Goal: Check status: Check status

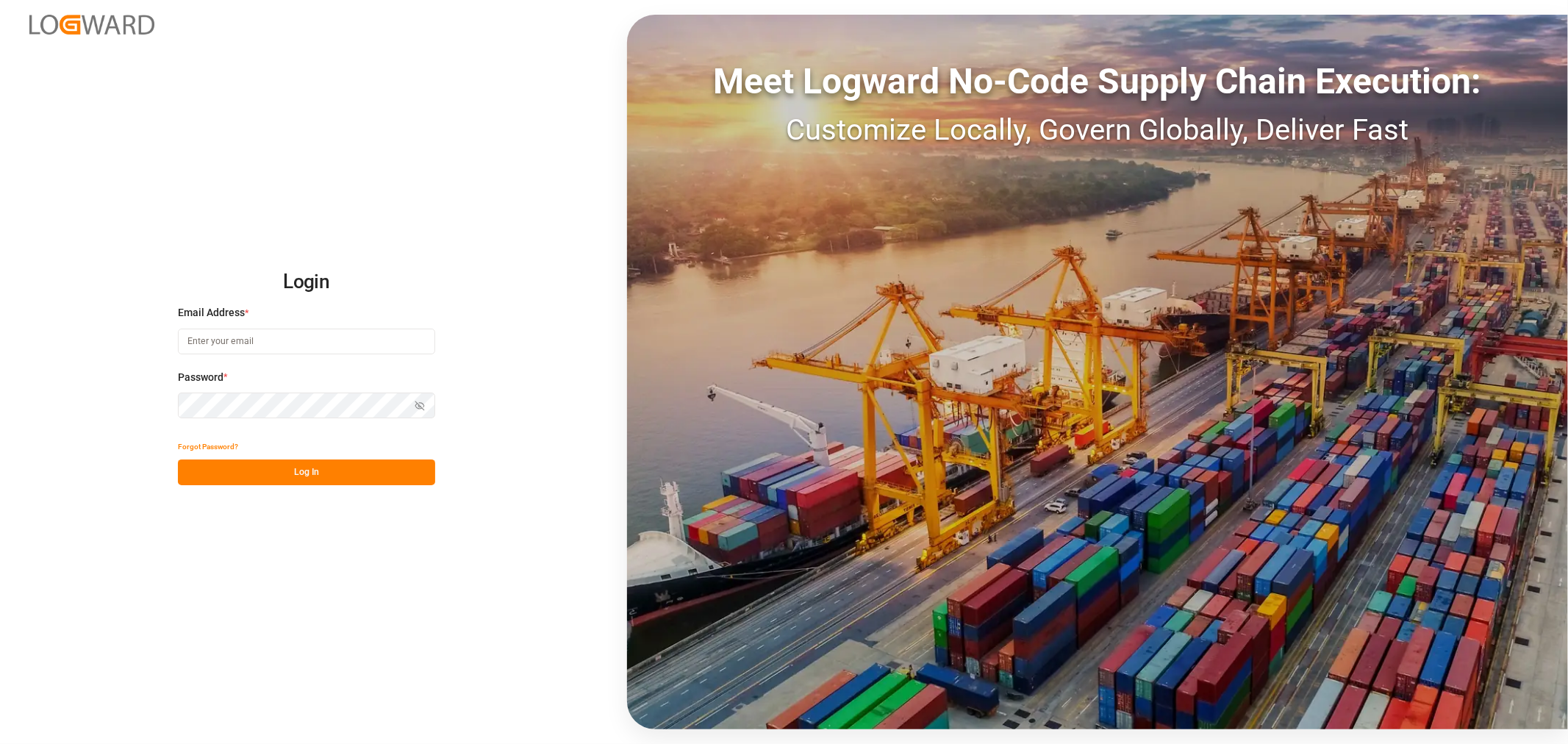
type input "[EMAIL_ADDRESS][DOMAIN_NAME]"
click at [324, 478] on button "Log In" at bounding box center [305, 471] width 257 height 26
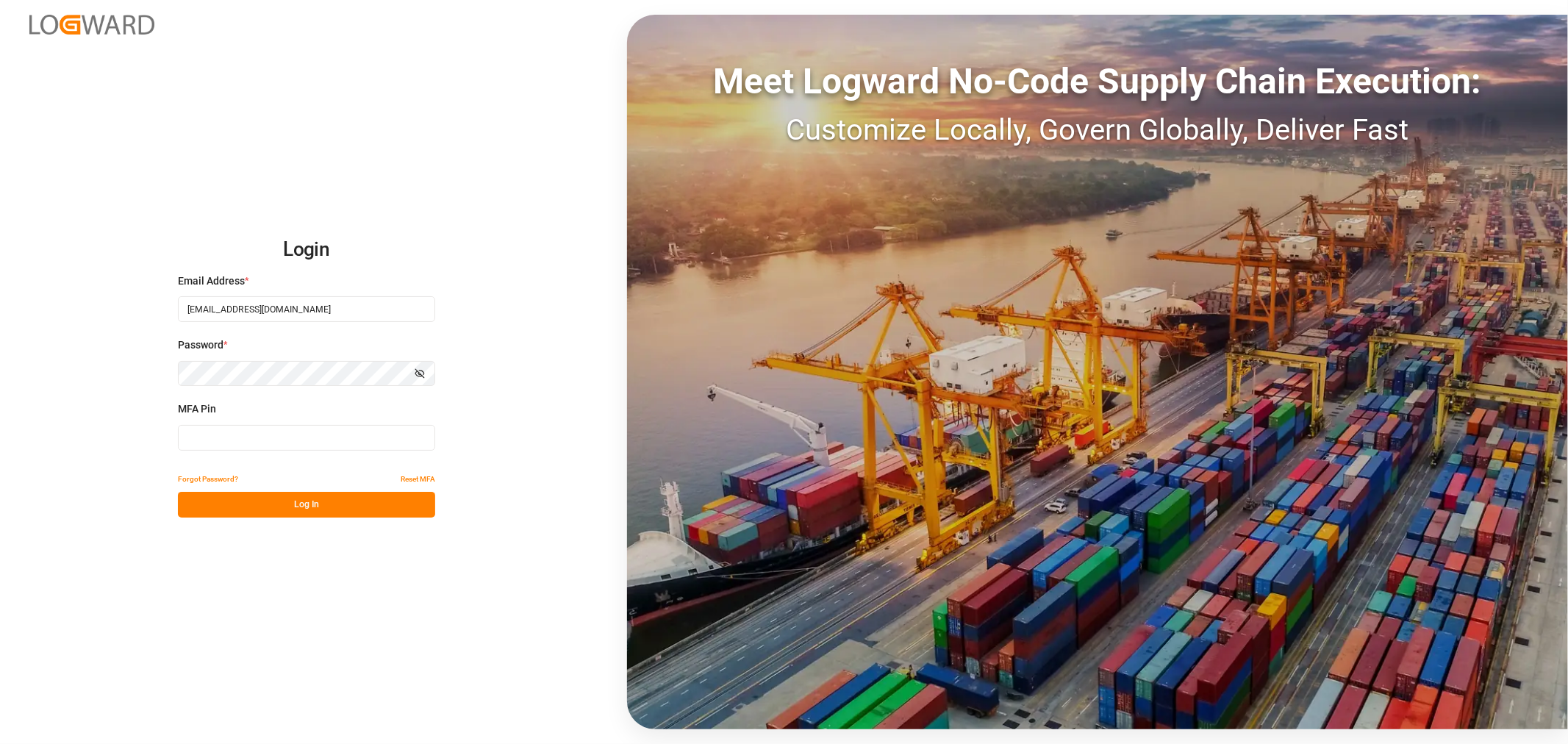
click at [272, 438] on input at bounding box center [305, 437] width 257 height 26
type input "953475"
click at [320, 510] on button "Log In" at bounding box center [305, 504] width 257 height 26
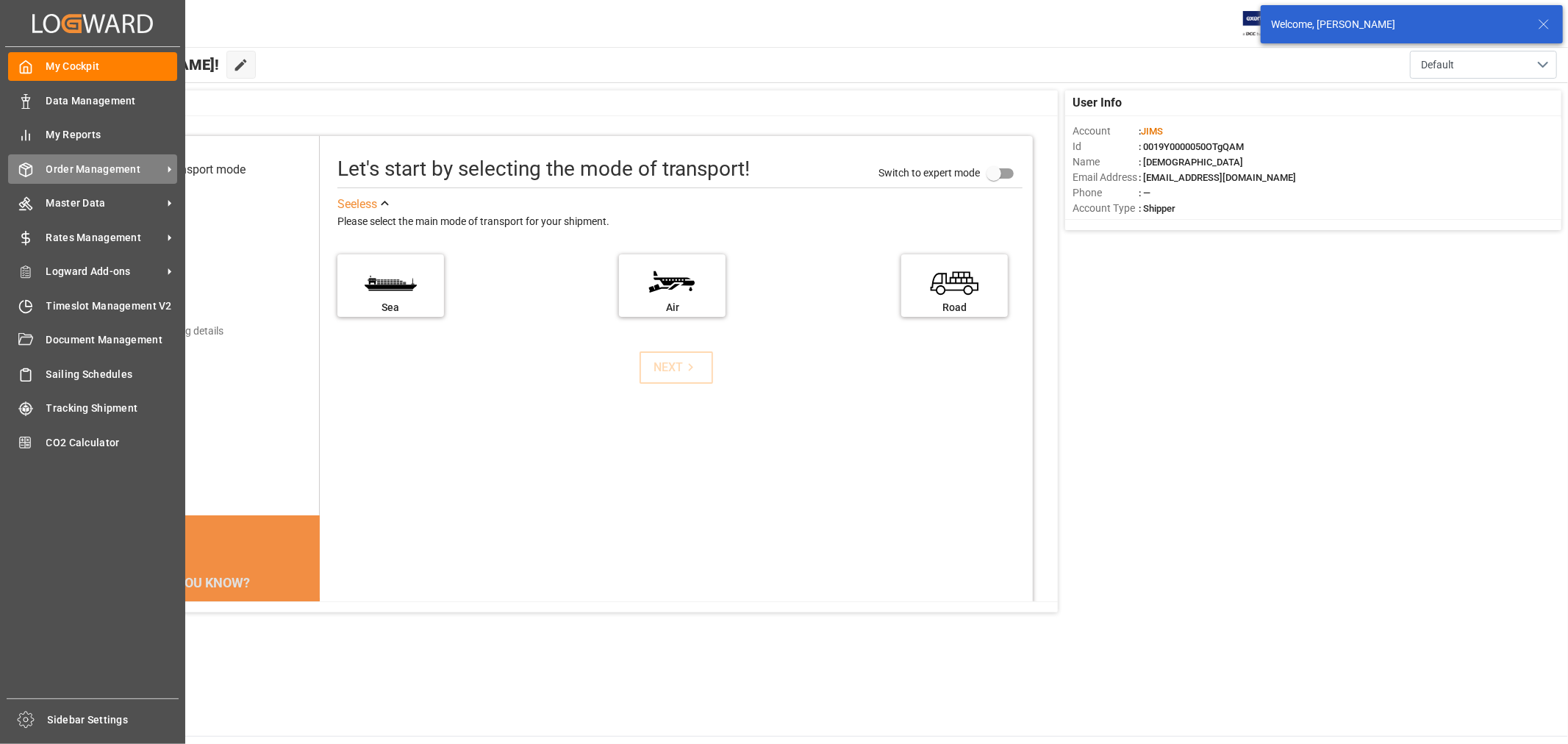
click at [112, 174] on span "Order Management" at bounding box center [104, 169] width 117 height 15
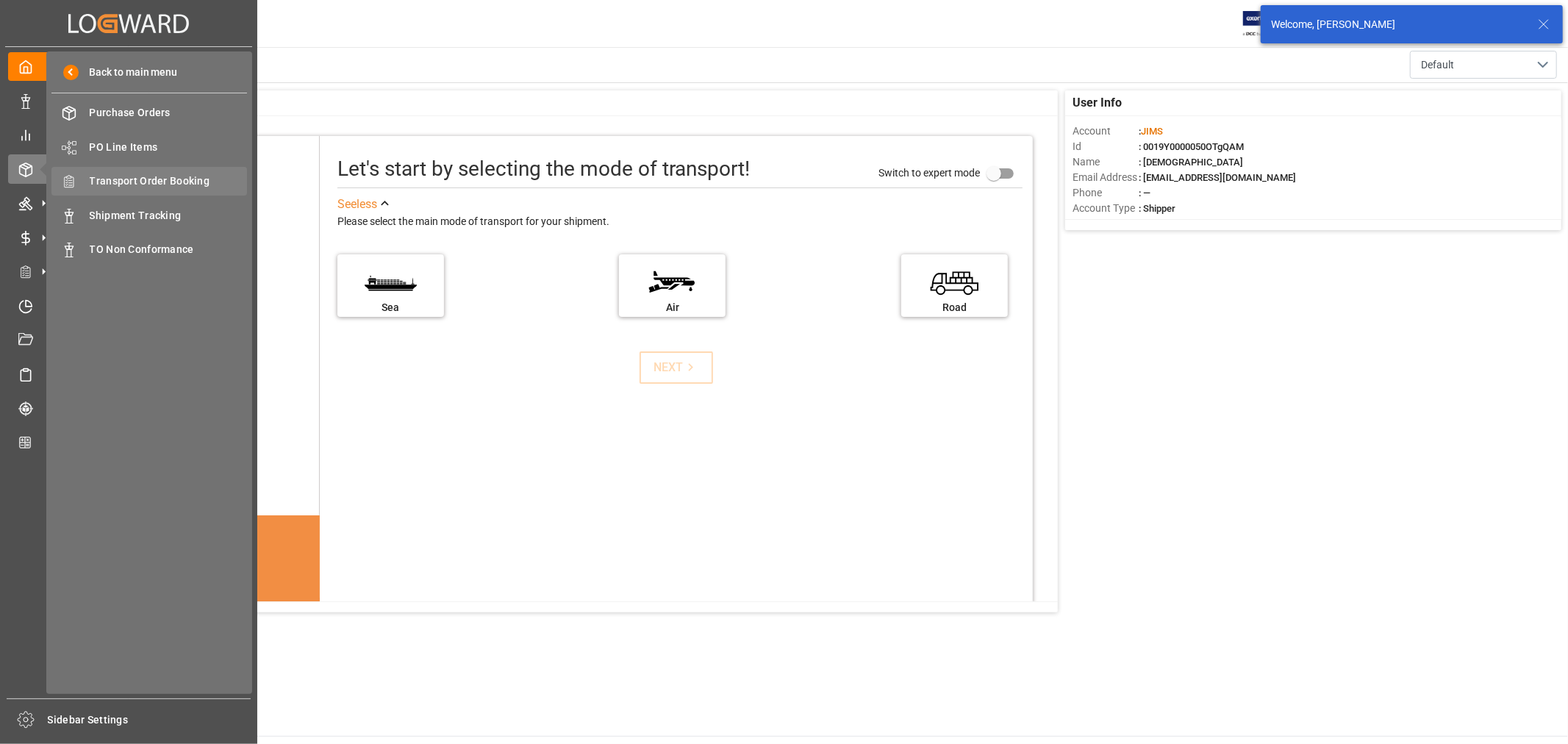
click at [150, 179] on span "Transport Order Booking" at bounding box center [169, 180] width 158 height 15
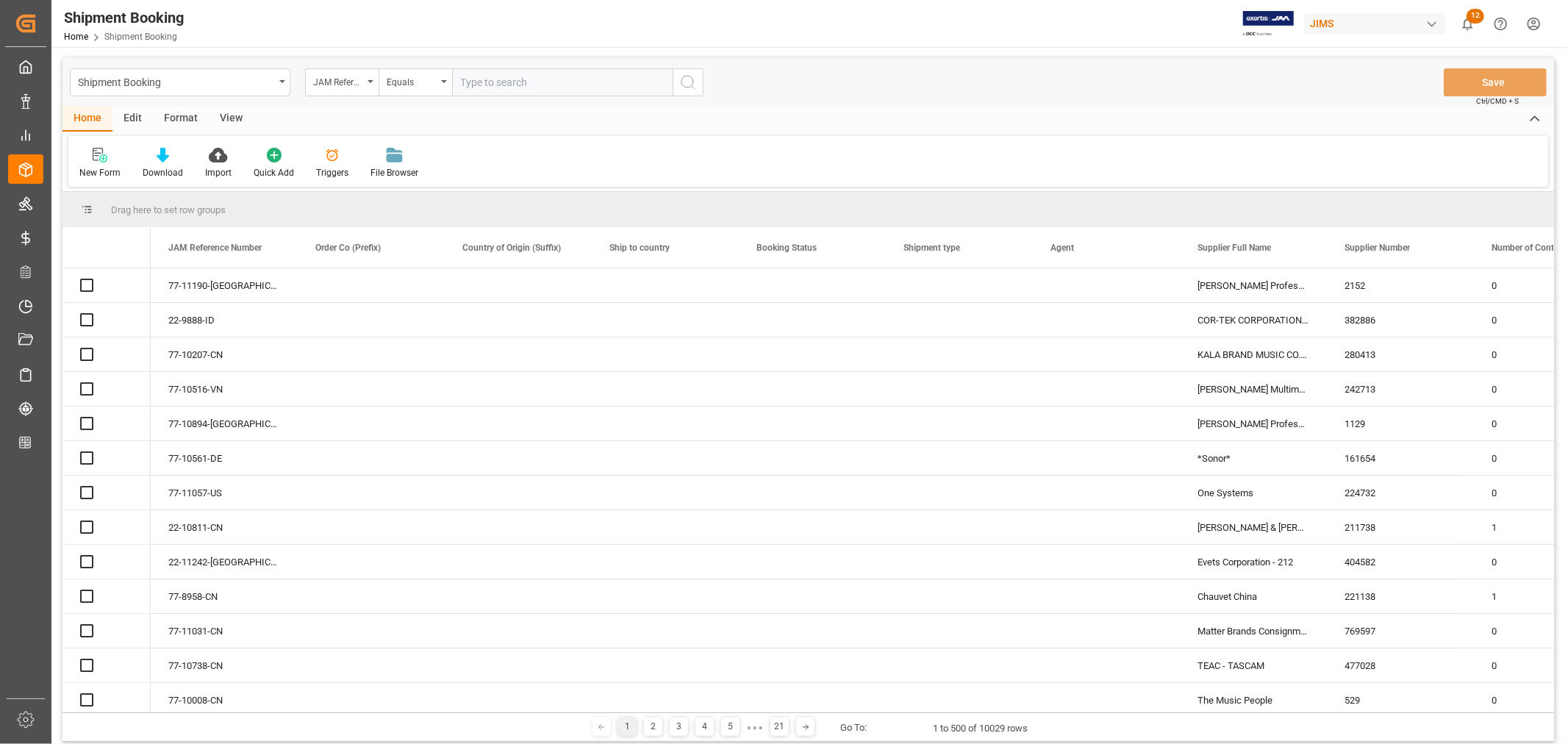
click at [528, 86] on input "text" at bounding box center [562, 82] width 221 height 28
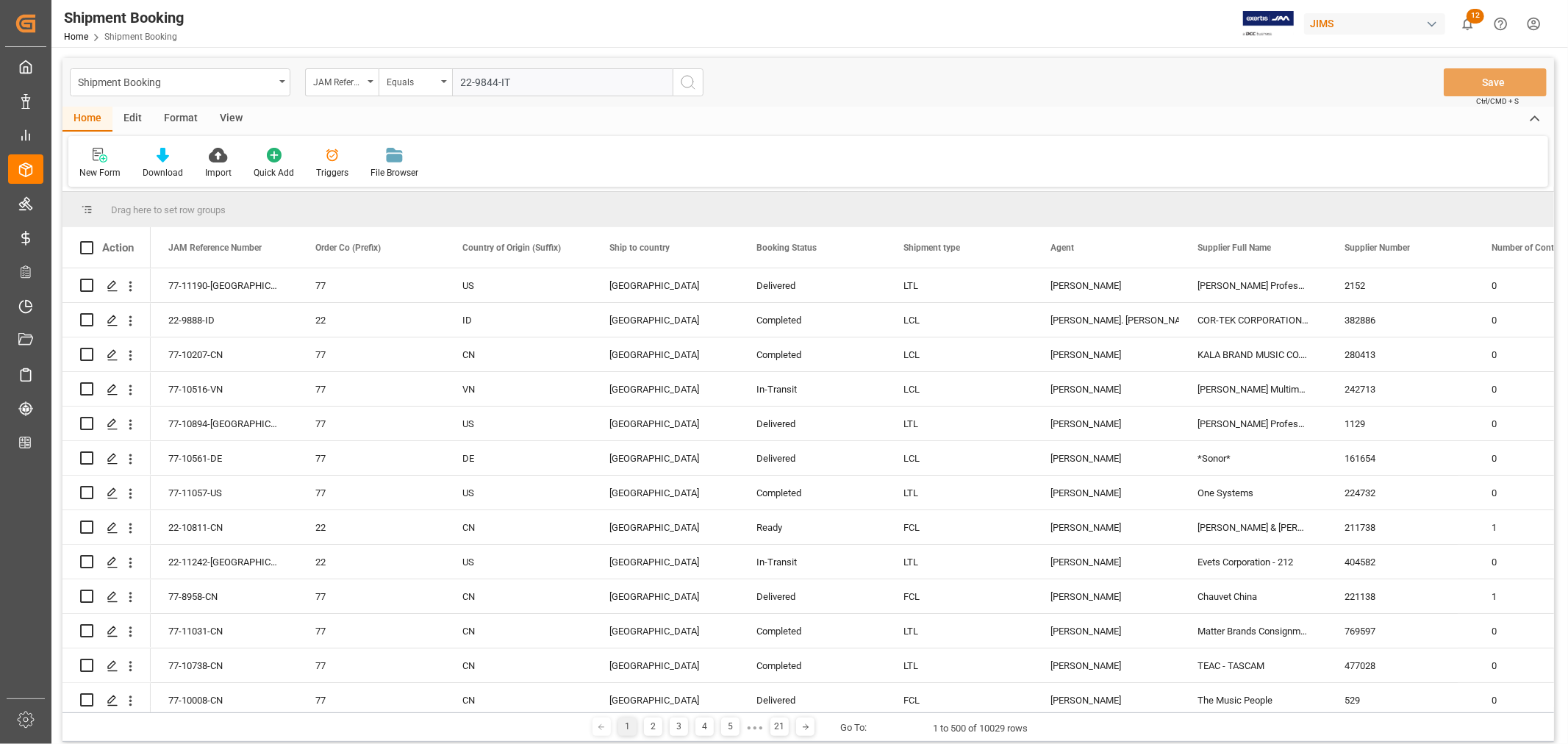
type input "22-9844-IT"
click at [687, 81] on icon "search button" at bounding box center [688, 82] width 18 height 18
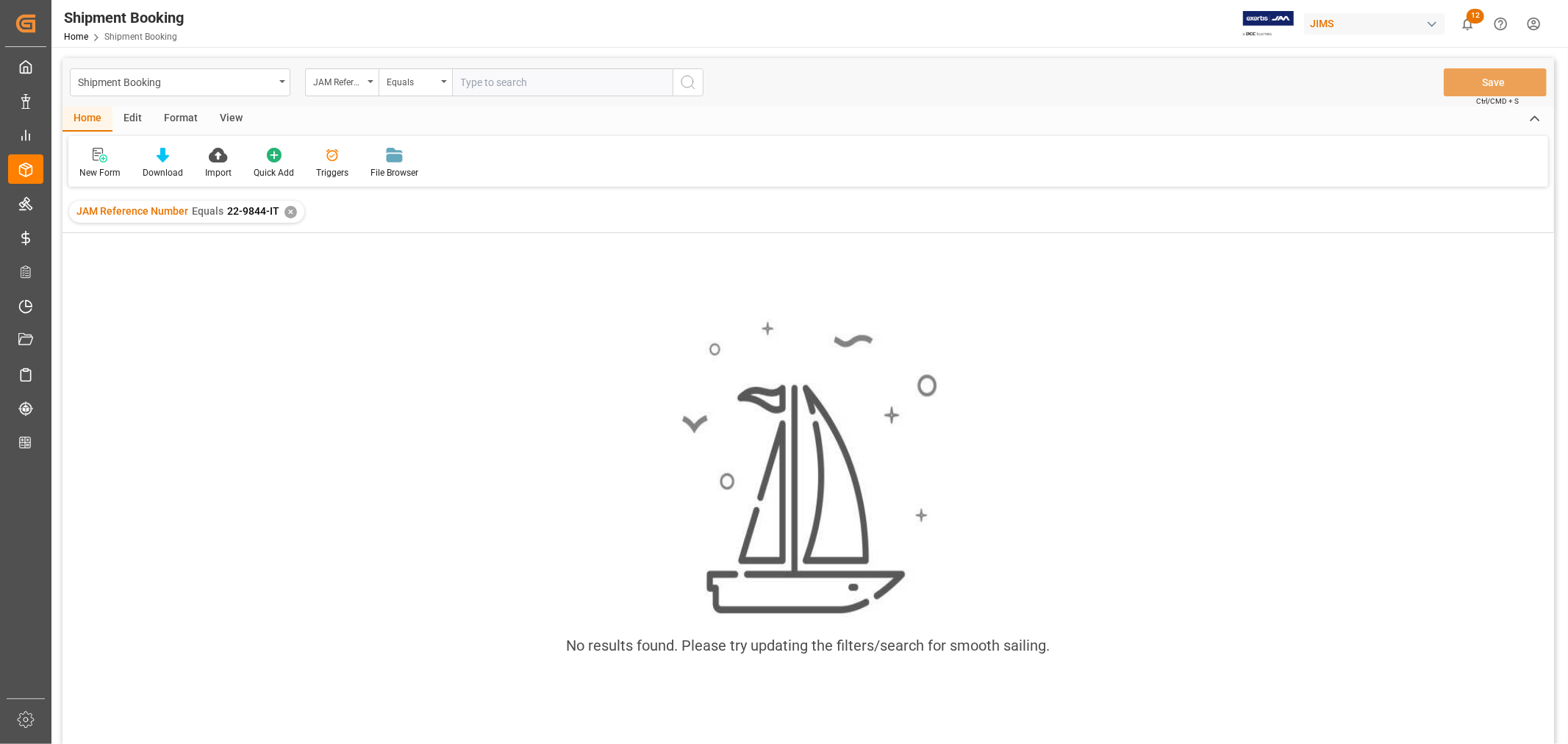
click at [292, 209] on div "✕" at bounding box center [290, 212] width 12 height 12
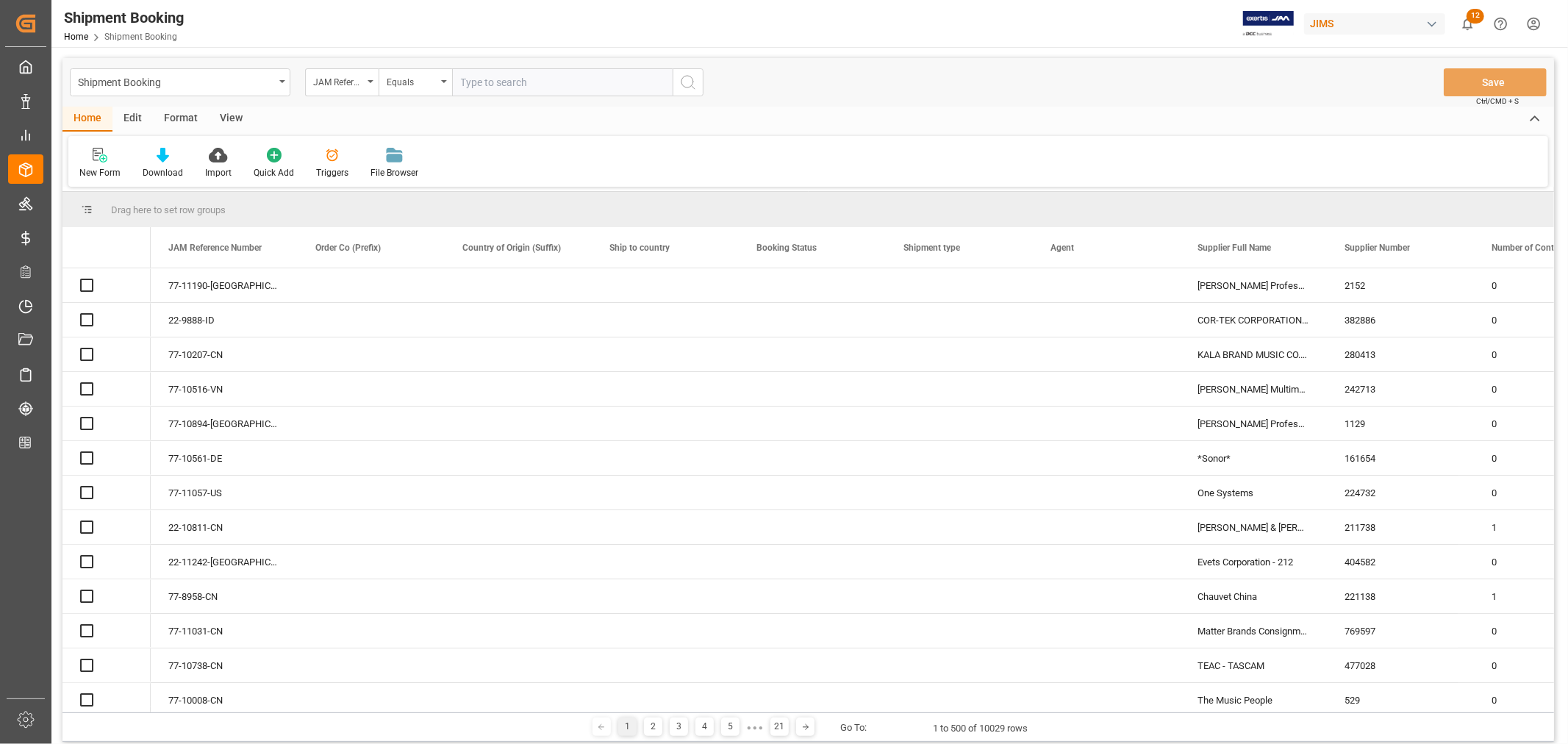
click at [504, 86] on input "text" at bounding box center [562, 82] width 221 height 28
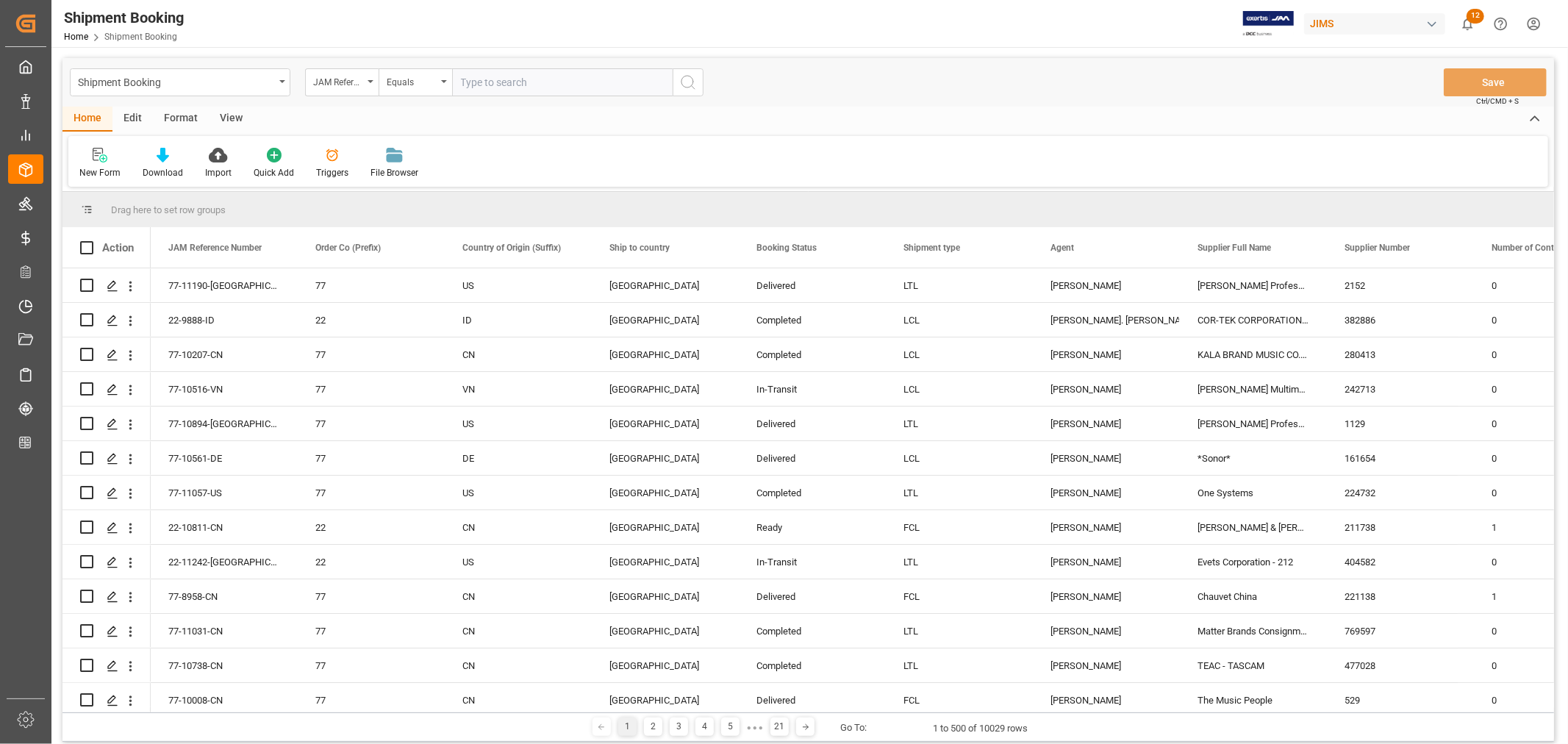
paste input "22-9844-IT"
click at [464, 81] on input "22-9844-IT" at bounding box center [562, 82] width 221 height 28
type input "22-9844-IT"
click at [683, 81] on icon "search button" at bounding box center [688, 82] width 18 height 18
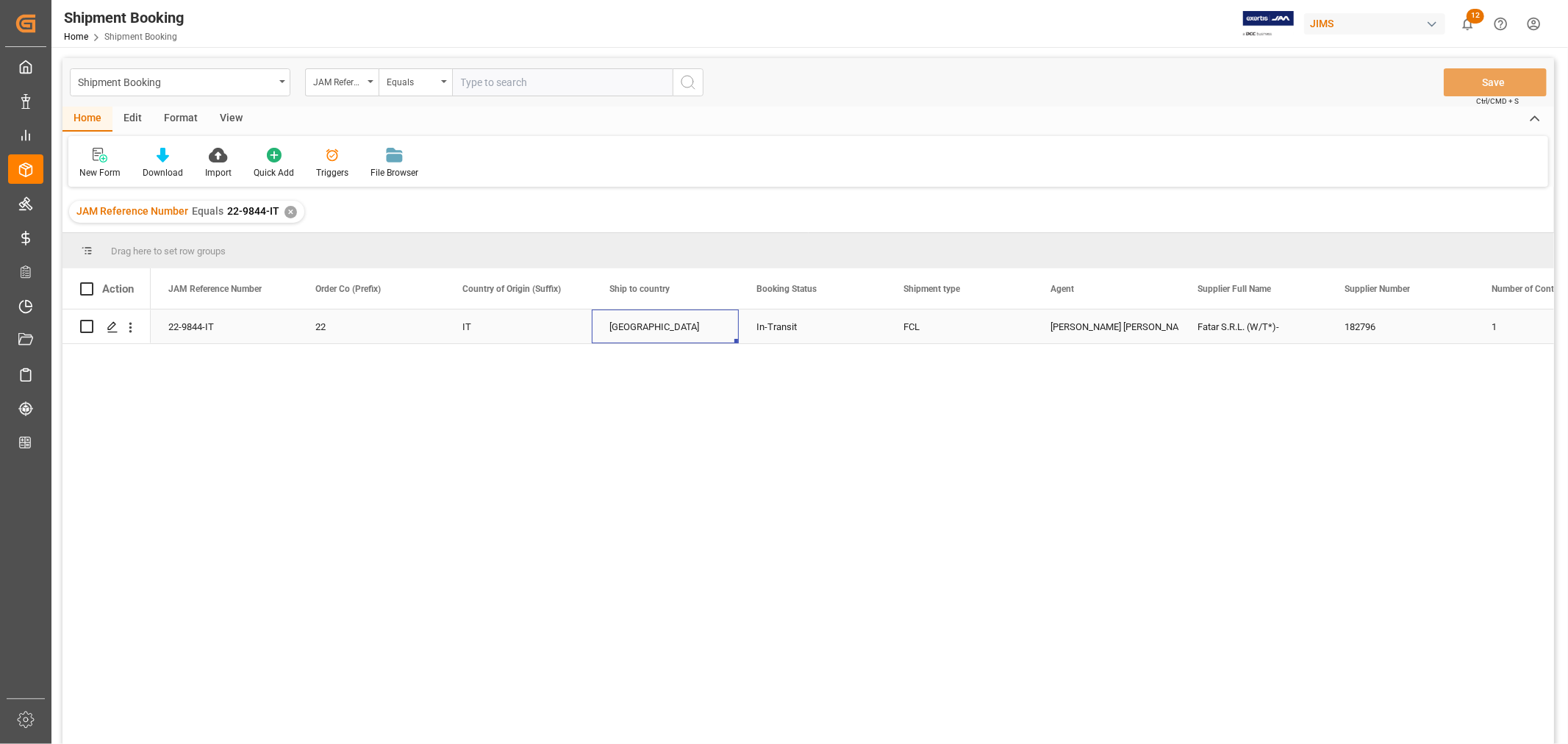
click at [639, 324] on div "[GEOGRAPHIC_DATA]" at bounding box center [665, 327] width 112 height 34
click at [1082, 323] on div "[PERSON_NAME] [PERSON_NAME]" at bounding box center [1106, 327] width 112 height 34
click at [166, 328] on div "22-9844-IT" at bounding box center [224, 327] width 147 height 34
